Goal: Transaction & Acquisition: Purchase product/service

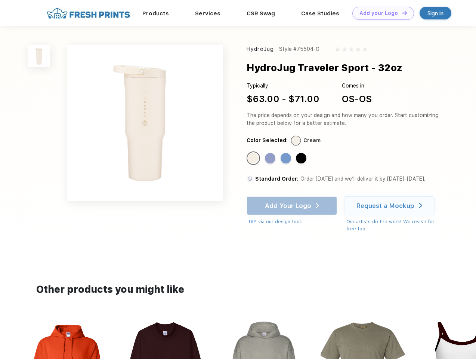
click at [380, 13] on link "Add your Logo Design Tool" at bounding box center [383, 13] width 62 height 13
click at [0, 0] on div "Design Tool" at bounding box center [0, 0] width 0 height 0
click at [401, 13] on link "Add your Logo Design Tool" at bounding box center [383, 13] width 62 height 13
click at [39, 56] on img at bounding box center [39, 56] width 22 height 22
click at [254, 158] on div "Standard Color" at bounding box center [253, 158] width 10 height 10
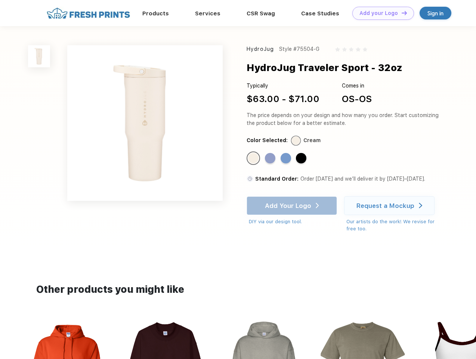
click at [271, 158] on div "Standard Color" at bounding box center [270, 158] width 10 height 10
click at [287, 158] on div "Standard Color" at bounding box center [286, 158] width 10 height 10
click at [302, 158] on div "Standard Color" at bounding box center [301, 158] width 10 height 10
click at [293, 206] on div "Add Your Logo DIY via our design tool. Ah shoot! This product isn't up in our d…" at bounding box center [292, 210] width 90 height 29
click at [391, 206] on div "Request a Mockup" at bounding box center [386, 205] width 58 height 7
